Goal: Navigation & Orientation: Find specific page/section

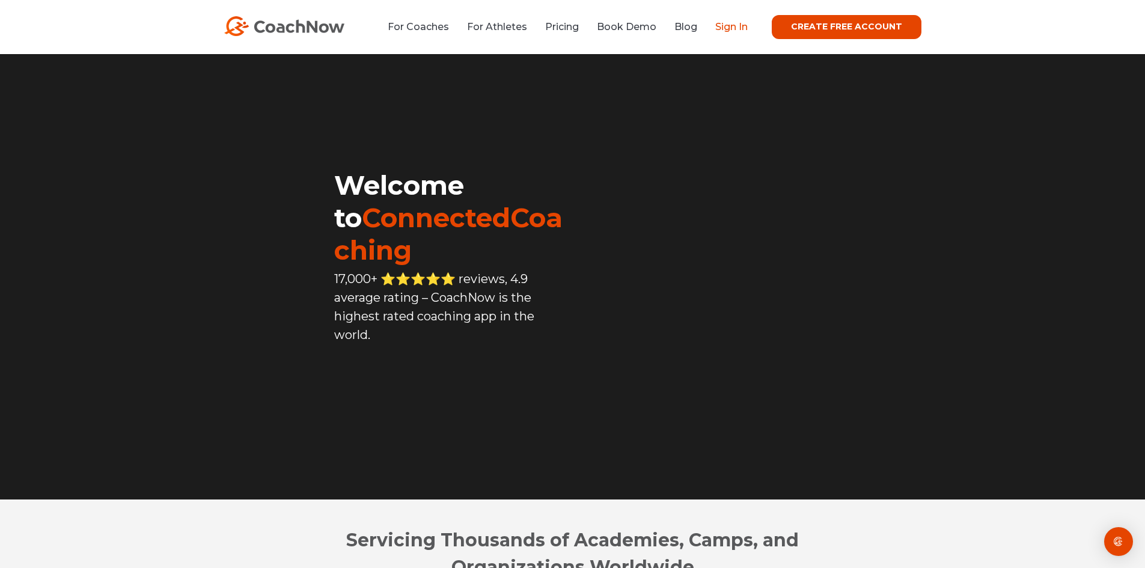
click at [726, 21] on link "Sign In" at bounding box center [732, 26] width 32 height 11
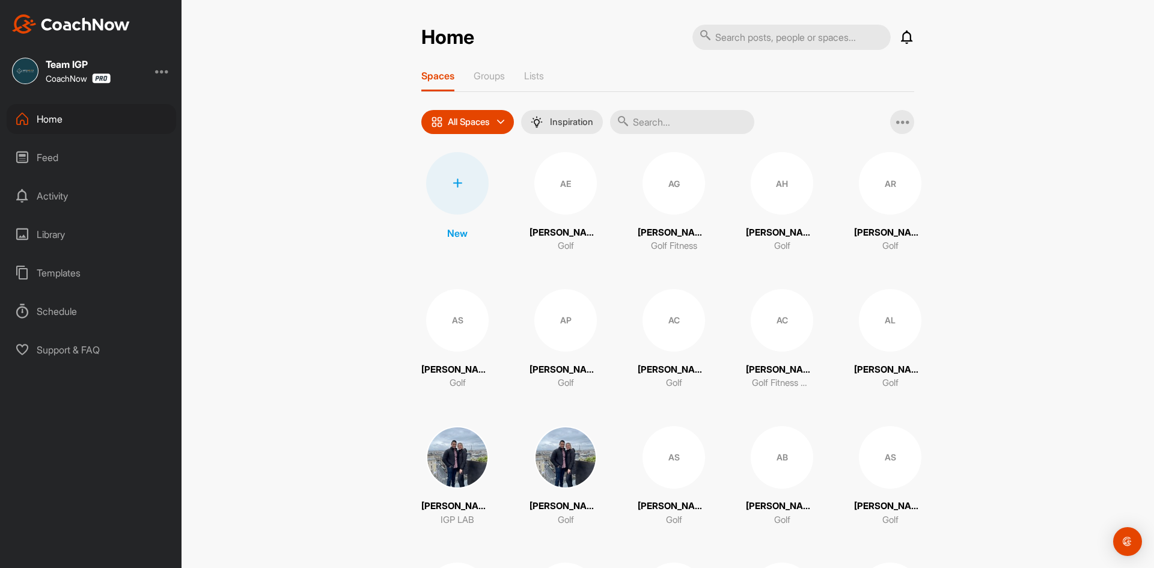
click at [768, 38] on input "text" at bounding box center [792, 37] width 198 height 25
